Goal: Find specific page/section: Find specific page/section

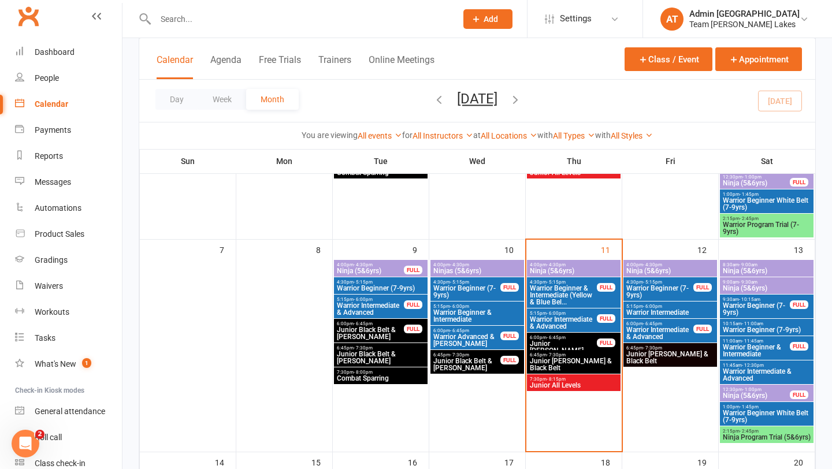
scroll to position [220, 0]
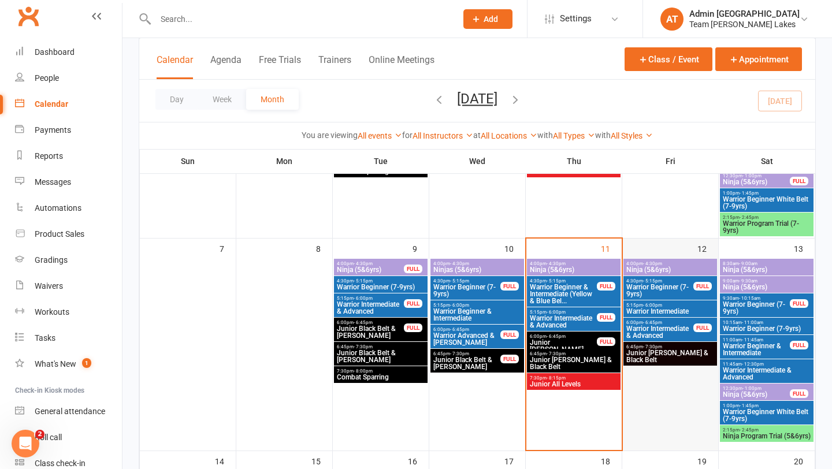
click at [698, 374] on div at bounding box center [671, 354] width 94 height 191
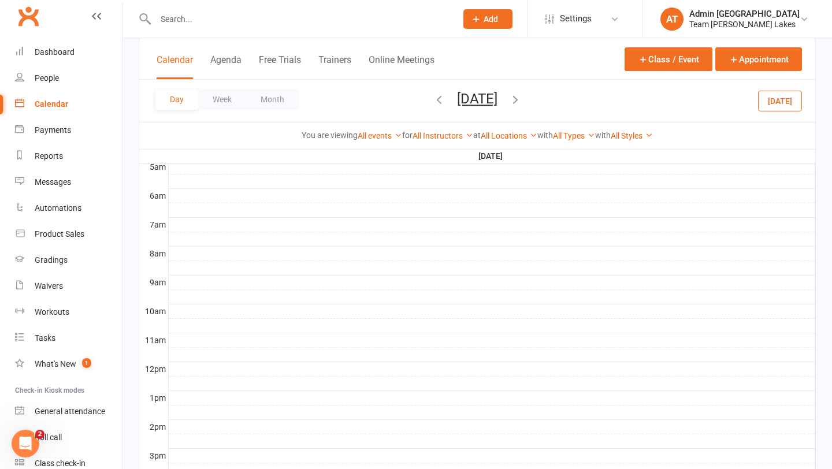
scroll to position [0, 0]
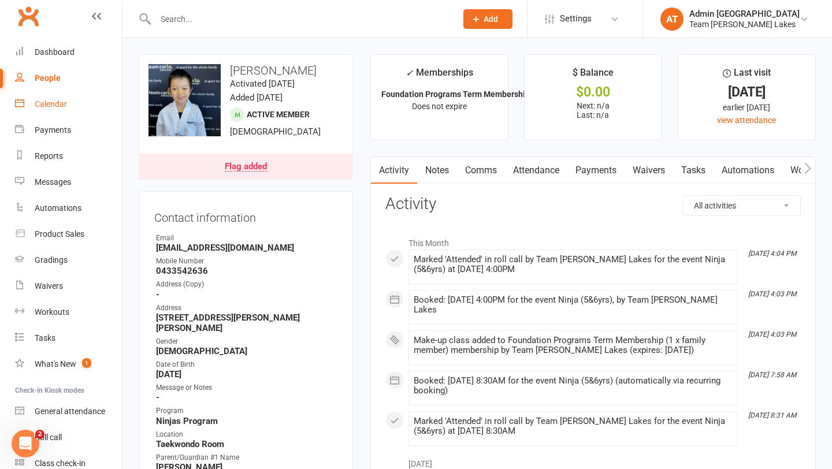
click at [60, 103] on div "Calendar" at bounding box center [51, 103] width 32 height 9
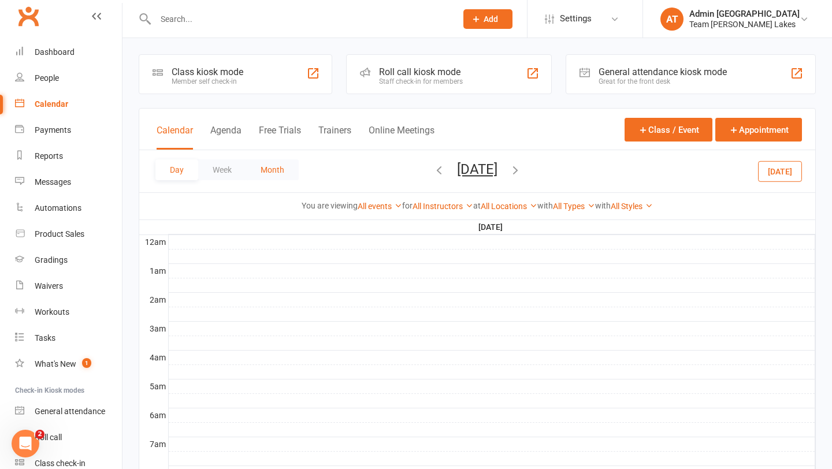
click at [281, 170] on button "Month" at bounding box center [272, 169] width 53 height 21
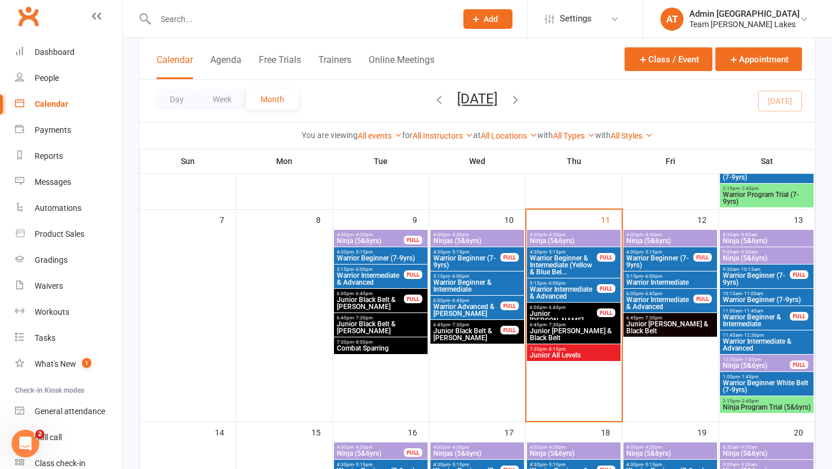
scroll to position [247, 0]
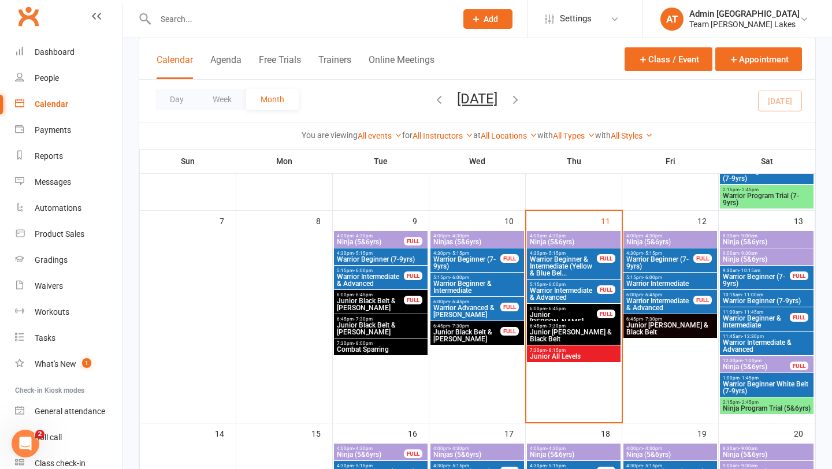
click at [661, 300] on span "Warrior Intermediate & Advanced" at bounding box center [660, 305] width 68 height 14
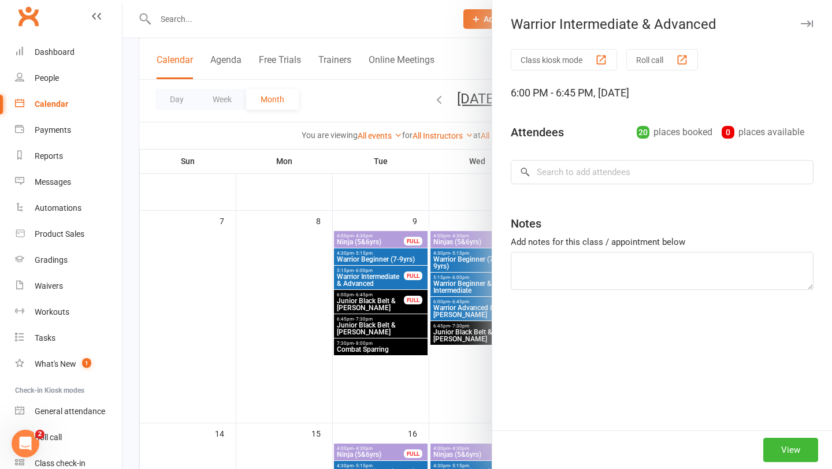
click at [438, 295] on div at bounding box center [476, 234] width 709 height 469
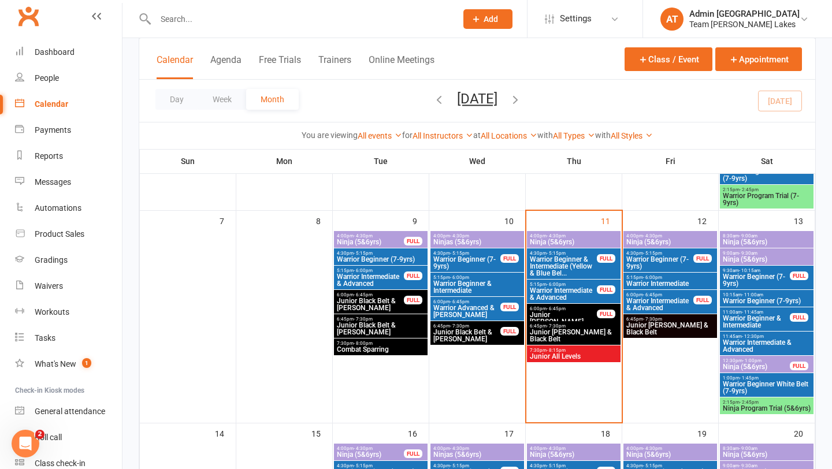
click at [741, 403] on span "- 2:45pm" at bounding box center [748, 402] width 19 height 5
